Goal: Task Accomplishment & Management: Use online tool/utility

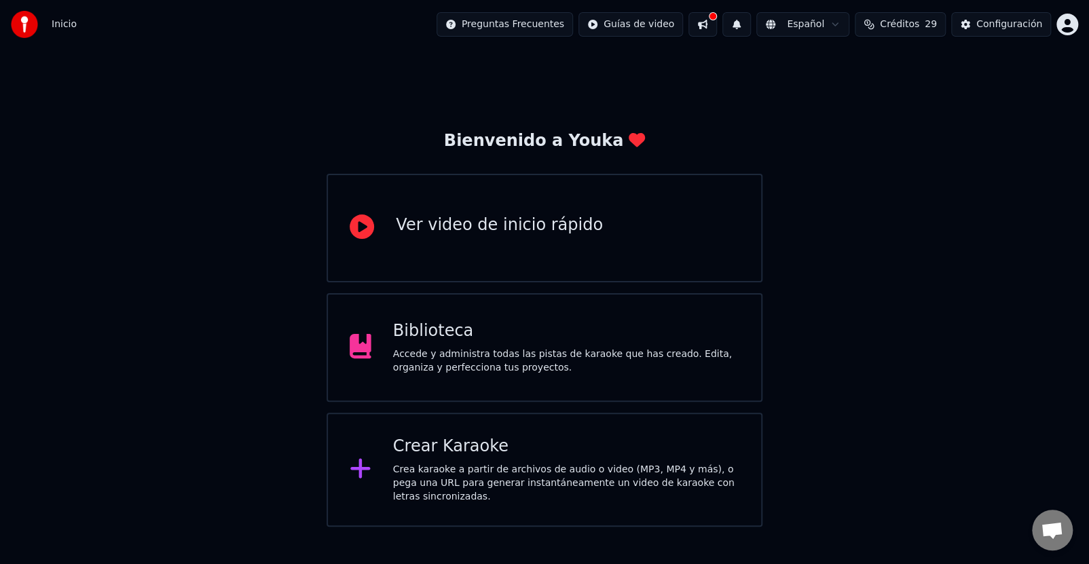
click at [461, 357] on div "Accede y administra todas las pistas de karaoke que has creado. Edita, organiza…" at bounding box center [566, 361] width 346 height 27
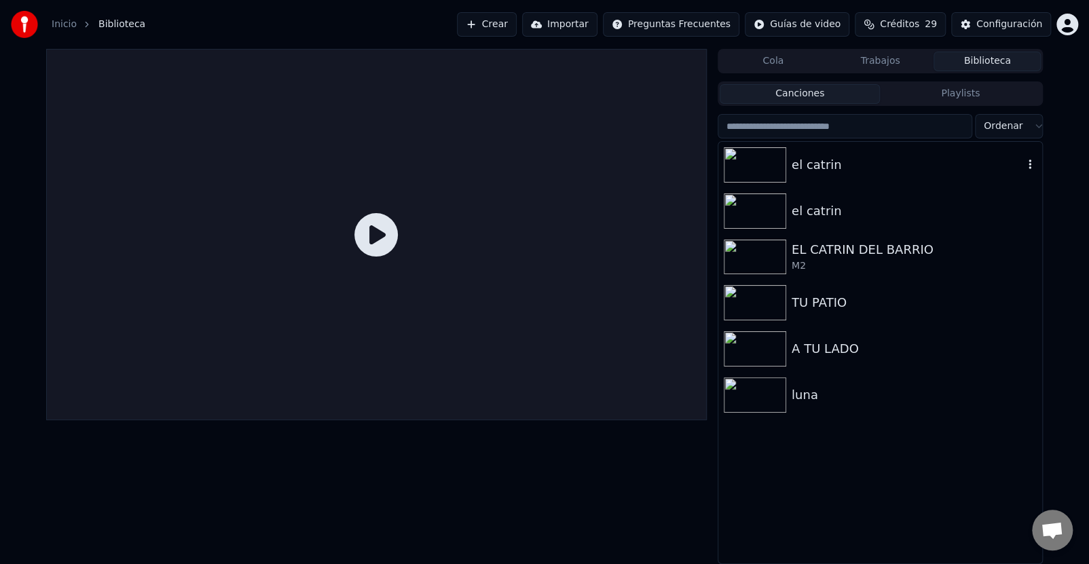
click at [772, 161] on img at bounding box center [755, 164] width 62 height 35
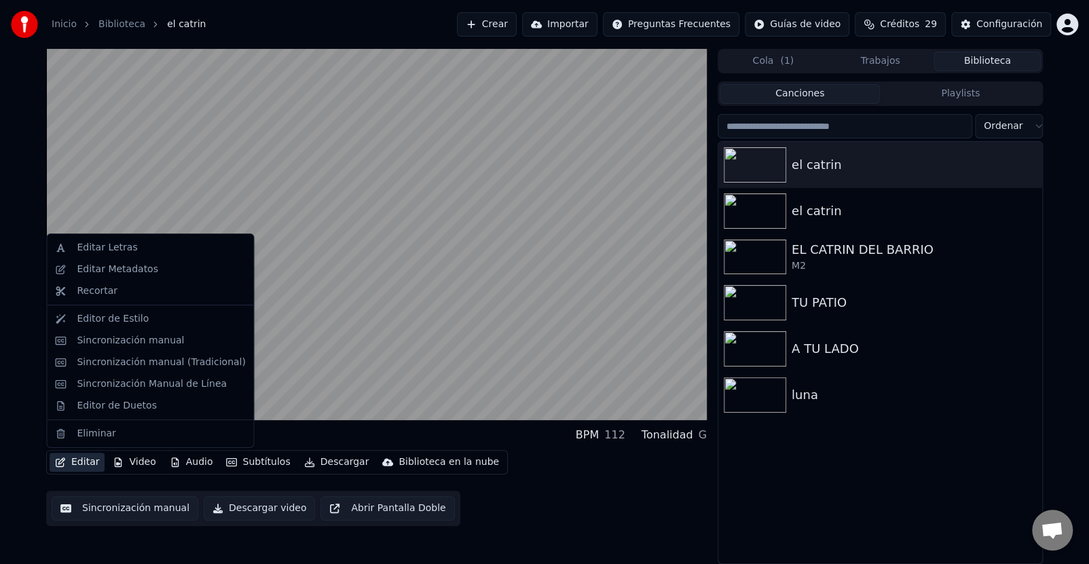
click at [75, 463] on button "Editar" at bounding box center [77, 462] width 55 height 19
click at [113, 247] on div "Editar Letras" at bounding box center [107, 248] width 60 height 14
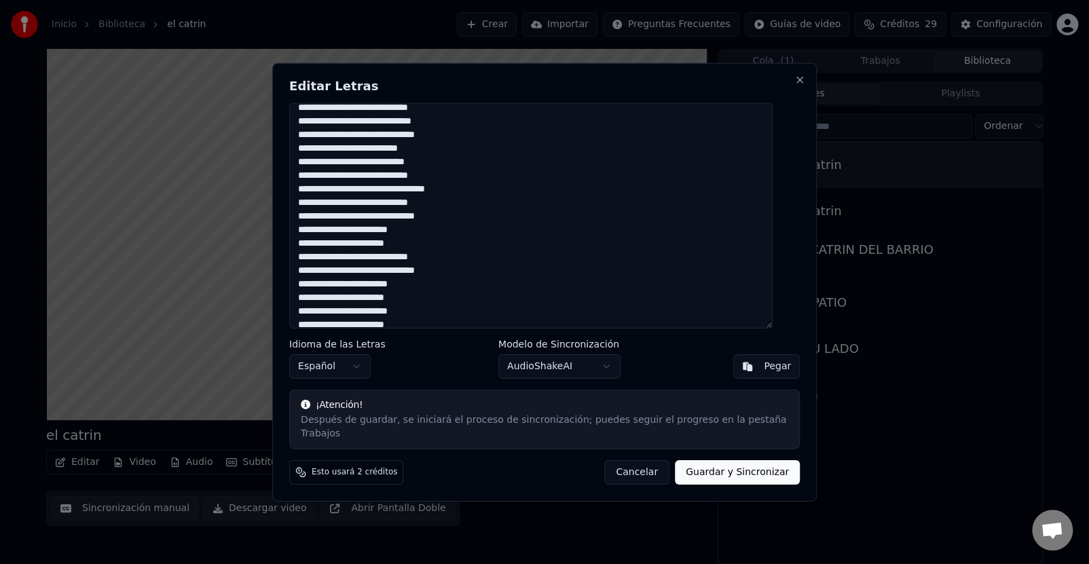
scroll to position [193, 0]
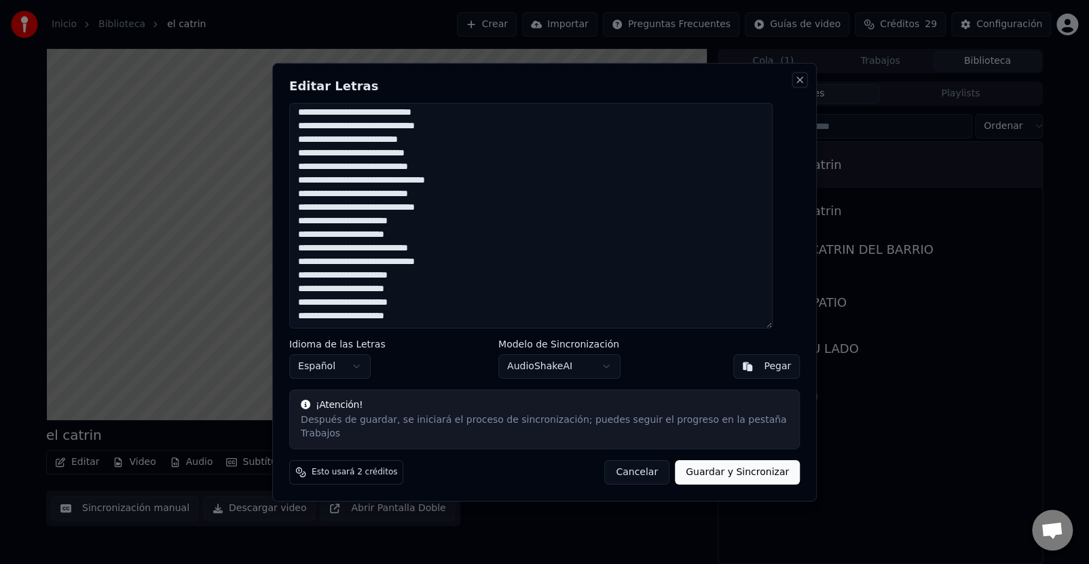
click at [795, 85] on button "Close" at bounding box center [800, 79] width 11 height 11
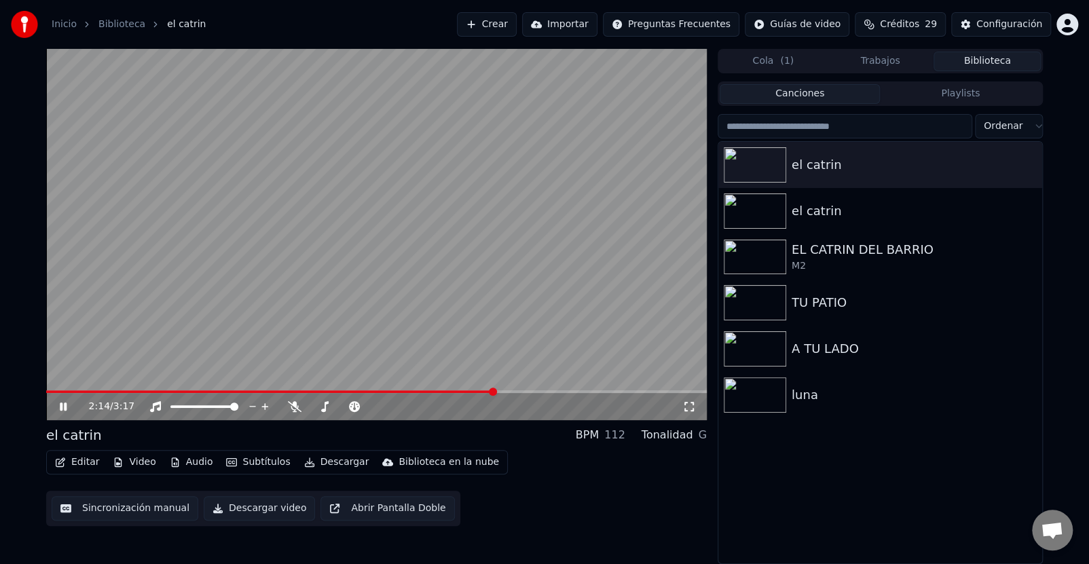
click at [494, 392] on span at bounding box center [376, 391] width 661 height 3
click at [539, 391] on span at bounding box center [376, 391] width 661 height 3
click at [561, 391] on span at bounding box center [376, 391] width 661 height 3
